Goal: Find contact information: Find contact information

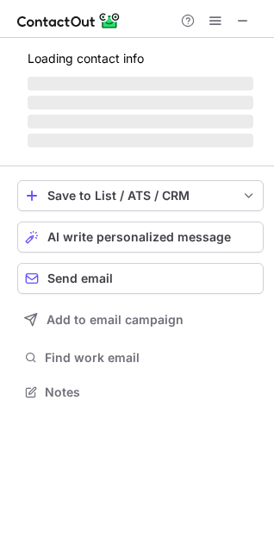
scroll to position [403, 274]
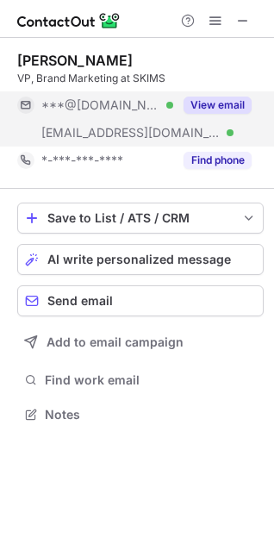
click at [213, 113] on button "View email" at bounding box center [218, 105] width 68 height 17
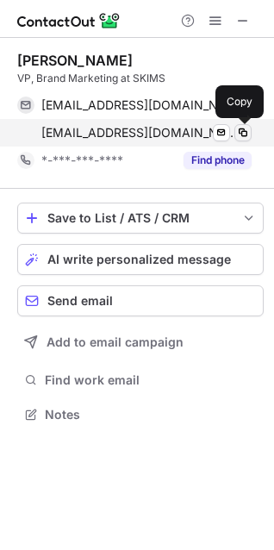
click at [243, 134] on span at bounding box center [243, 133] width 14 height 14
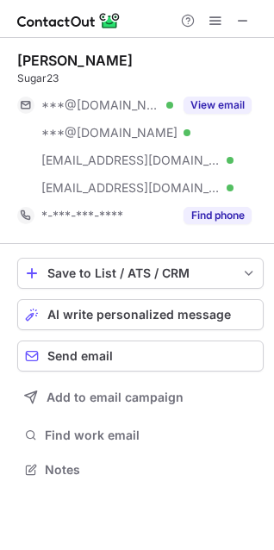
scroll to position [458, 274]
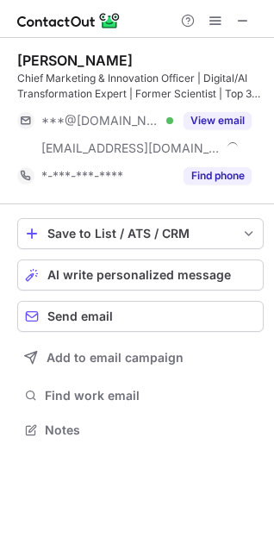
scroll to position [418, 274]
click at [239, 20] on span at bounding box center [243, 21] width 14 height 14
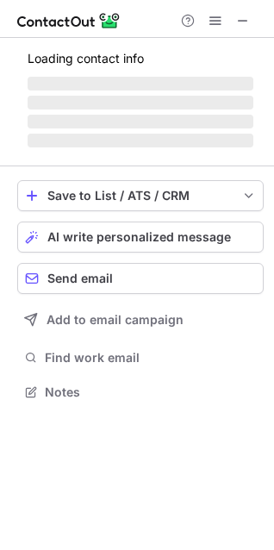
scroll to position [375, 274]
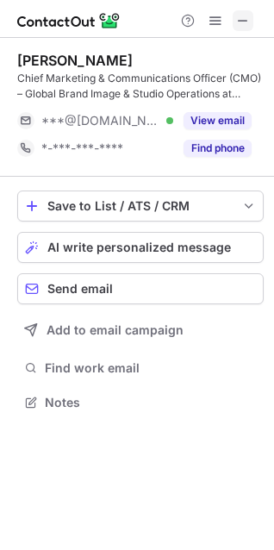
click at [241, 22] on span at bounding box center [243, 21] width 14 height 14
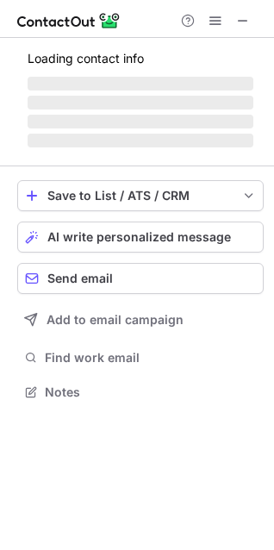
scroll to position [430, 274]
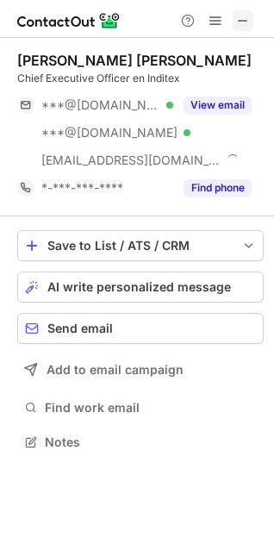
click at [243, 22] on span at bounding box center [243, 21] width 14 height 14
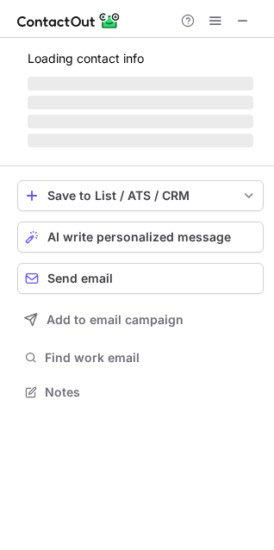
scroll to position [403, 274]
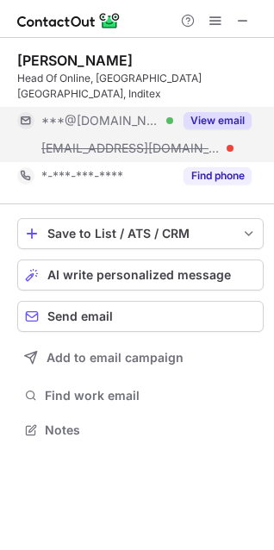
click at [228, 112] on button "View email" at bounding box center [218, 120] width 68 height 17
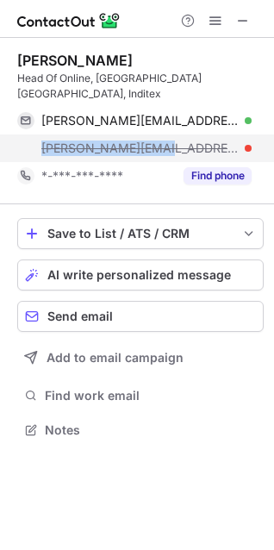
drag, startPoint x: 147, startPoint y: 136, endPoint x: 38, endPoint y: 137, distance: 109.5
click at [38, 137] on div "[PERSON_NAME][EMAIL_ADDRESS][PERSON_NAME][DOMAIN_NAME]" at bounding box center [134, 148] width 235 height 28
copy span "[PERSON_NAME][EMAIL_ADDRESS][PERSON_NAME][DOMAIN_NAME]"
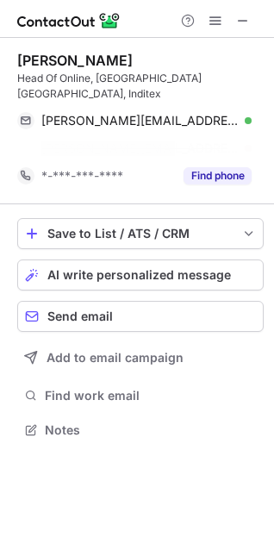
scroll to position [375, 274]
